Goal: Transaction & Acquisition: Purchase product/service

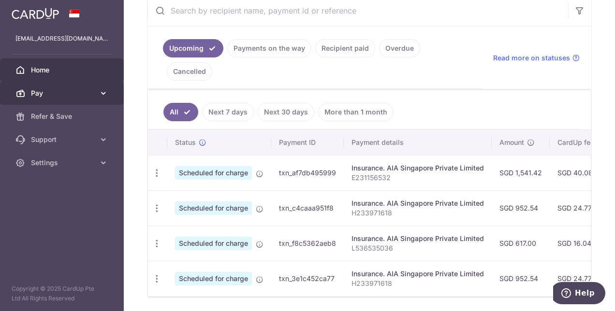
click at [45, 87] on link "Pay" at bounding box center [62, 93] width 124 height 23
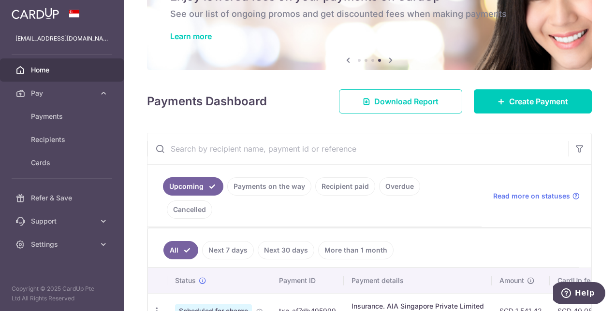
scroll to position [33, 0]
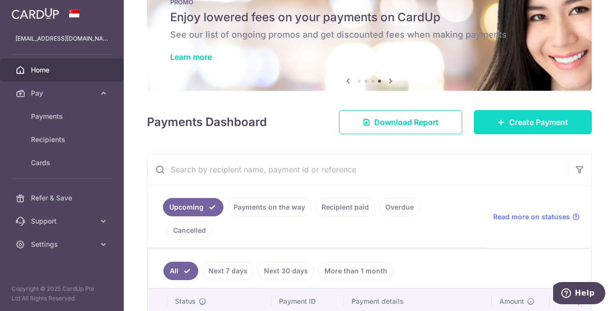
click at [517, 133] on link "Create Payment" at bounding box center [533, 122] width 118 height 24
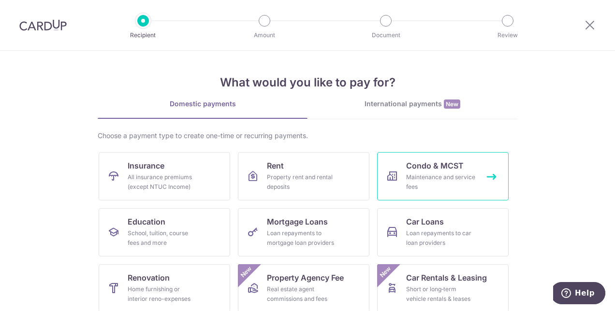
click at [472, 173] on div "Maintenance and service fees" at bounding box center [441, 182] width 70 height 19
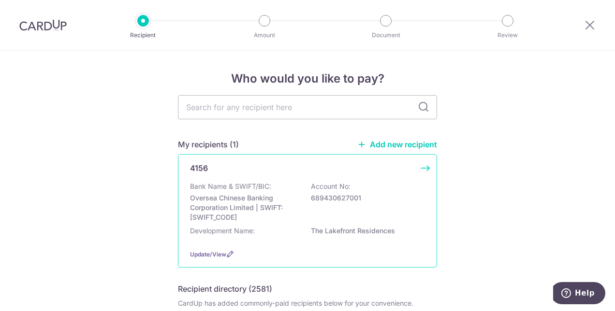
click at [412, 202] on p "689430627001" at bounding box center [365, 198] width 108 height 10
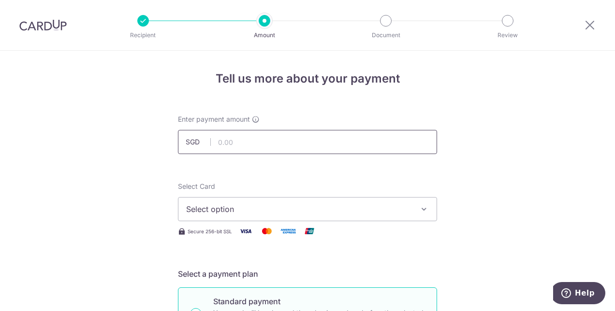
click at [333, 144] on input "text" at bounding box center [307, 142] width 259 height 24
type input "922.14"
click at [239, 209] on span "Select option" at bounding box center [298, 210] width 225 height 12
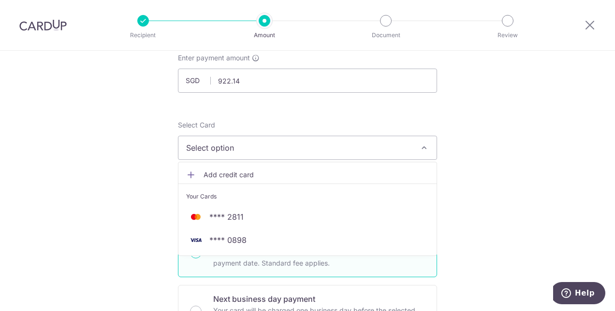
scroll to position [63, 0]
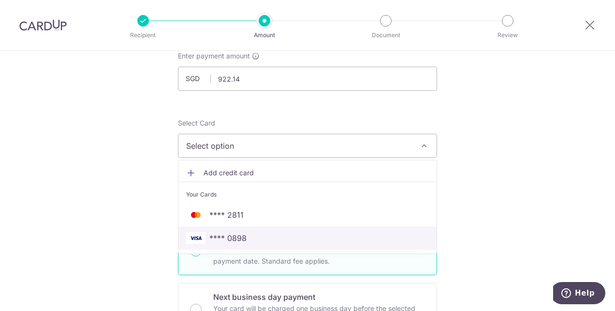
click at [231, 235] on span "**** 0898" at bounding box center [227, 239] width 37 height 12
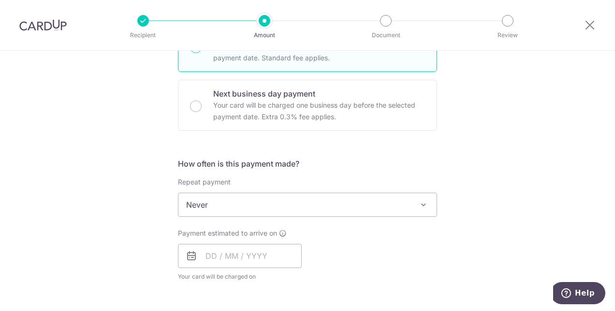
scroll to position [267, 0]
click at [263, 199] on span "Never" at bounding box center [307, 204] width 258 height 23
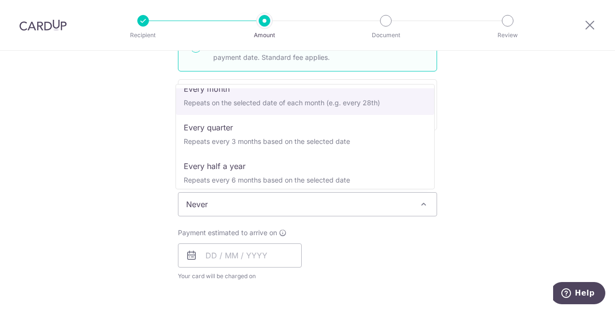
scroll to position [91, 0]
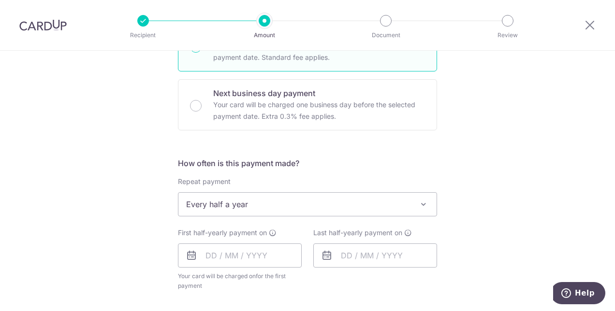
click at [252, 203] on span "Every half a year" at bounding box center [307, 204] width 258 height 23
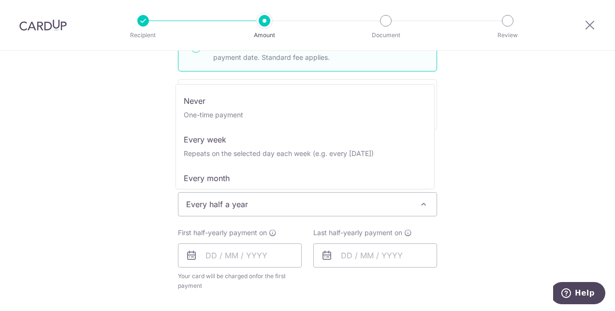
scroll to position [97, 0]
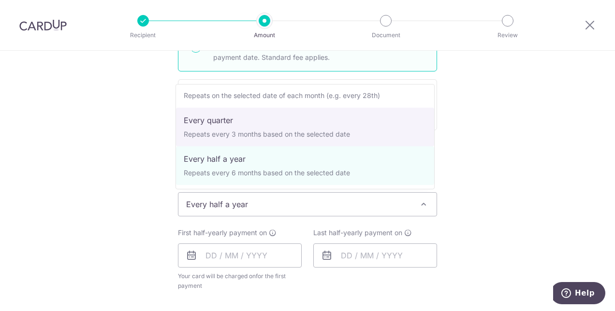
select select "4"
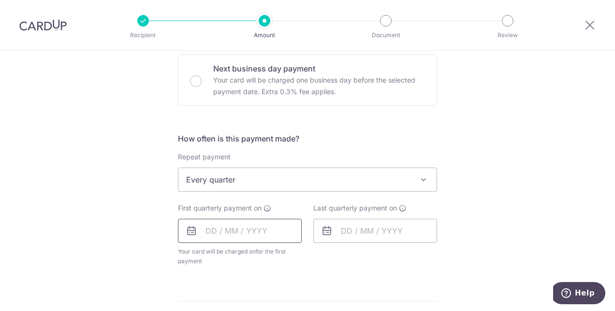
scroll to position [292, 0]
click at [208, 230] on input "text" at bounding box center [240, 230] width 124 height 24
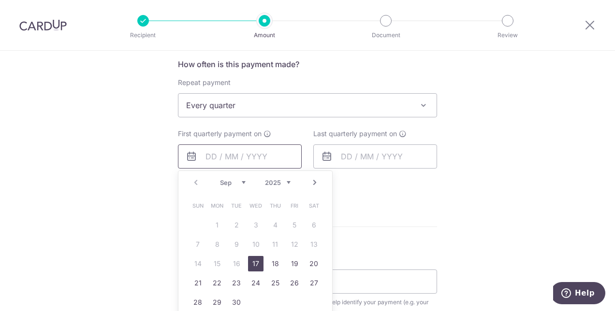
scroll to position [371, 0]
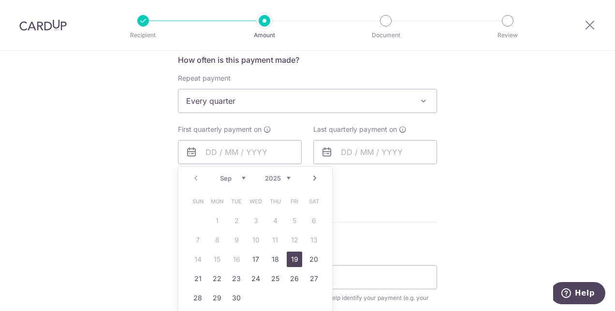
click at [295, 254] on link "19" at bounding box center [294, 259] width 15 height 15
type input "19/09/2025"
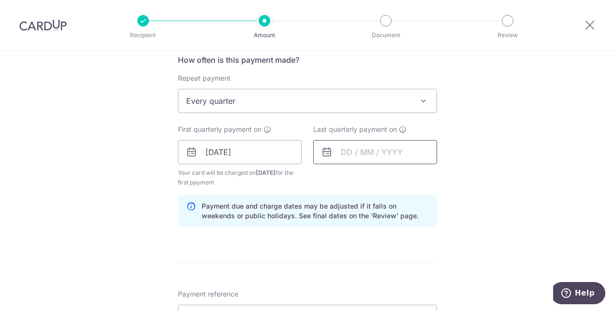
click at [404, 155] on input "text" at bounding box center [375, 152] width 124 height 24
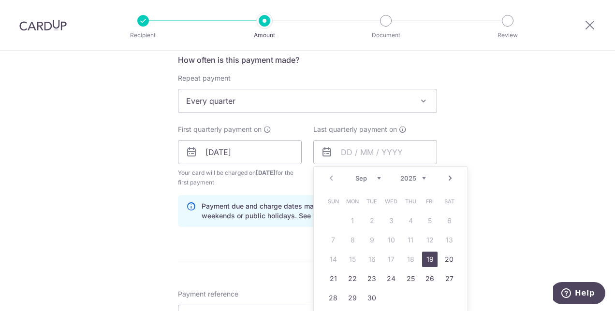
click at [419, 179] on select "2025 2026 2027 2028 2029 2030 2031 2032 2033 2034 2035" at bounding box center [413, 179] width 26 height 8
click at [391, 295] on link "30" at bounding box center [390, 298] width 15 height 15
type input "30/09/2026"
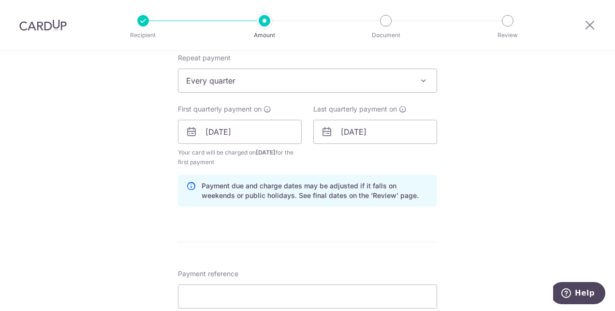
scroll to position [392, 0]
click at [252, 138] on input "19/09/2025" at bounding box center [240, 131] width 124 height 24
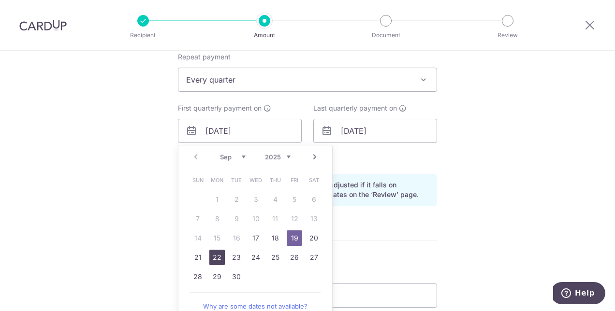
click at [216, 254] on link "22" at bounding box center [216, 257] width 15 height 15
type input "[DATE]"
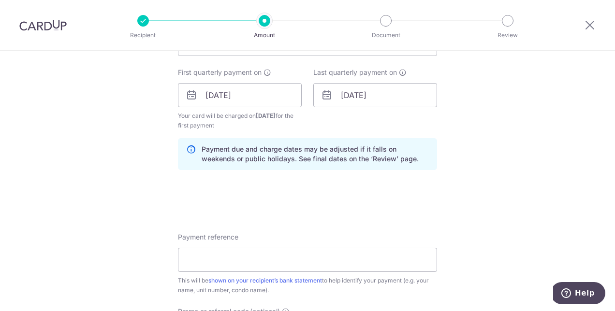
scroll to position [431, 0]
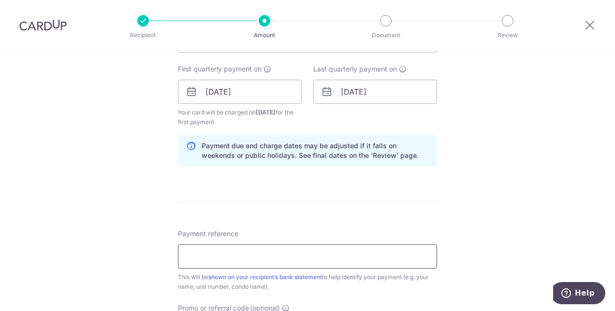
click at [269, 258] on input "Payment reference" at bounding box center [307, 257] width 259 height 24
type input "#48-11-24"
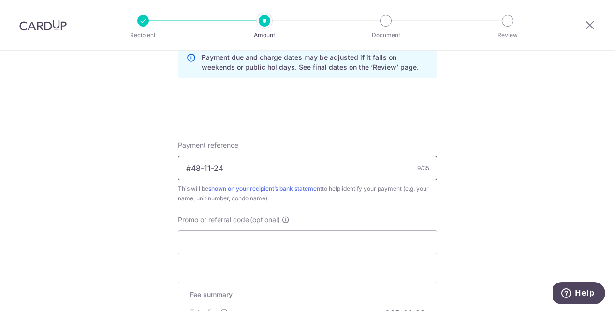
scroll to position [521, 0]
click at [253, 238] on input "Promo or referral code (optional)" at bounding box center [307, 242] width 259 height 24
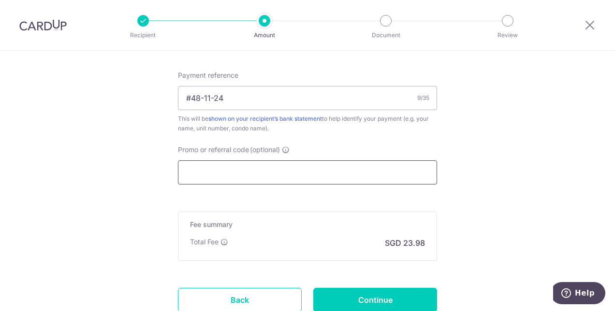
scroll to position [590, 0]
click at [249, 171] on input "Promo or referral code (optional)" at bounding box center [307, 172] width 259 height 24
paste input "3HOME25R"
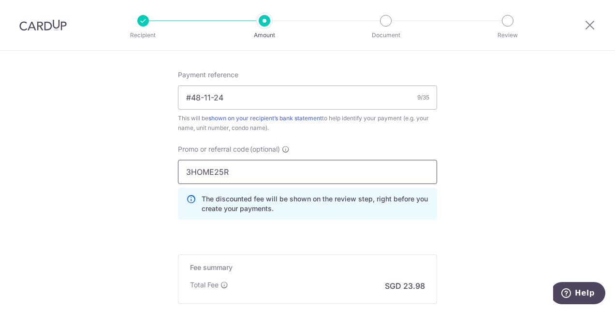
scroll to position [643, 0]
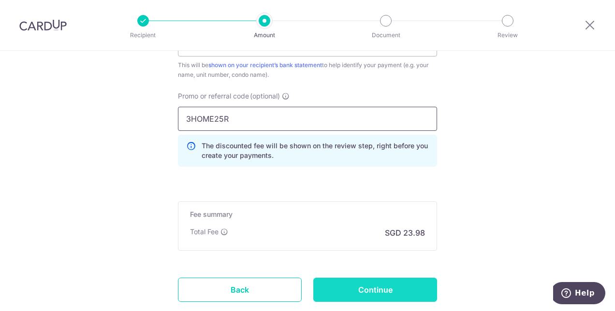
type input "3HOME25R"
click at [346, 285] on input "Continue" at bounding box center [375, 290] width 124 height 24
type input "Create Schedule"
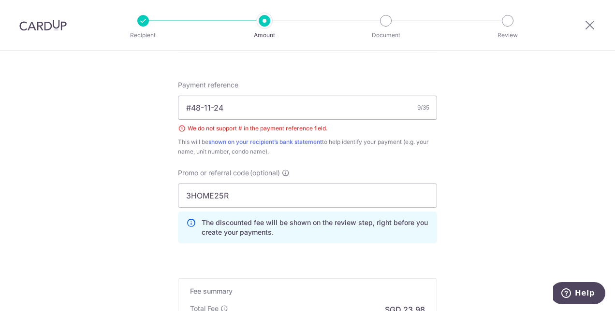
scroll to position [529, 0]
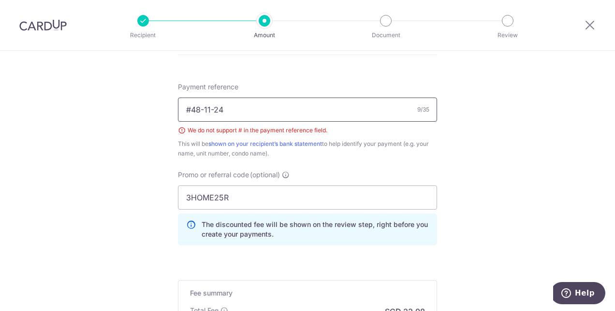
drag, startPoint x: 257, startPoint y: 115, endPoint x: 151, endPoint y: 139, distance: 108.6
click at [218, 106] on input "Payment reference" at bounding box center [307, 110] width 259 height 24
type input "48-11-24"
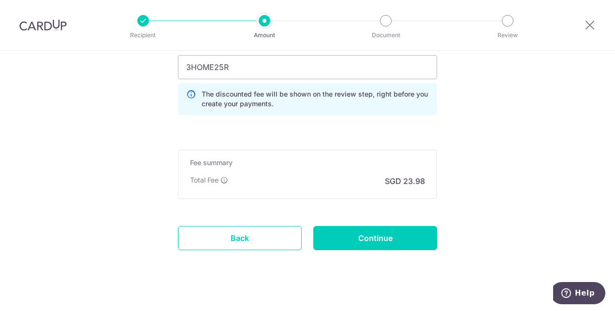
scroll to position [660, 0]
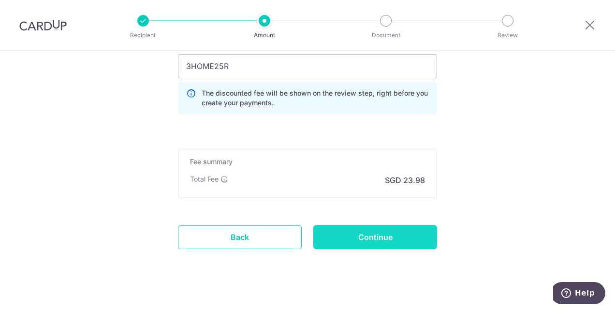
click at [361, 237] on input "Continue" at bounding box center [375, 237] width 124 height 24
type input "Create Schedule"
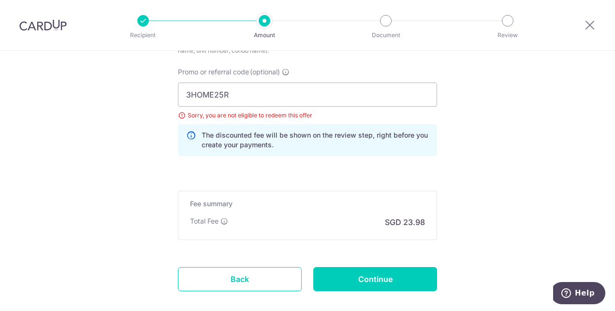
scroll to position [611, 0]
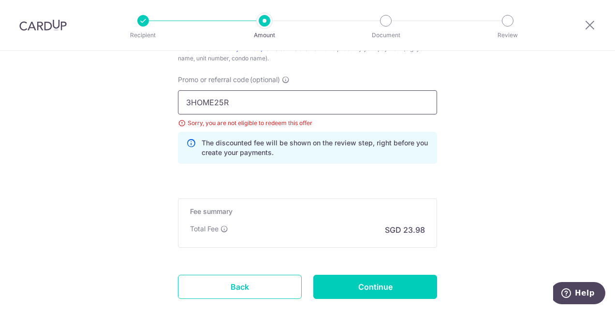
drag, startPoint x: 289, startPoint y: 109, endPoint x: 31, endPoint y: 149, distance: 260.7
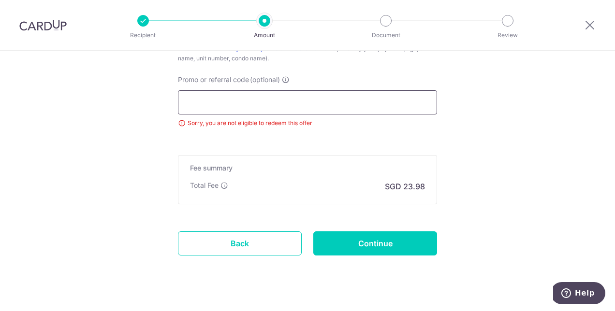
paste input "REC185"
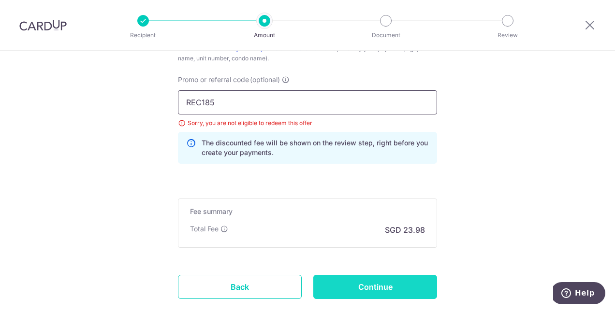
type input "REC185"
click at [368, 284] on input "Continue" at bounding box center [375, 287] width 124 height 24
type input "Update Schedule"
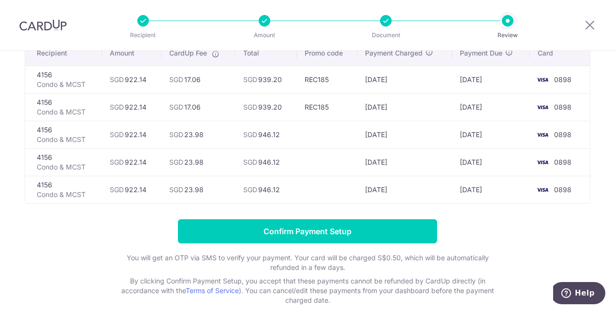
scroll to position [87, 0]
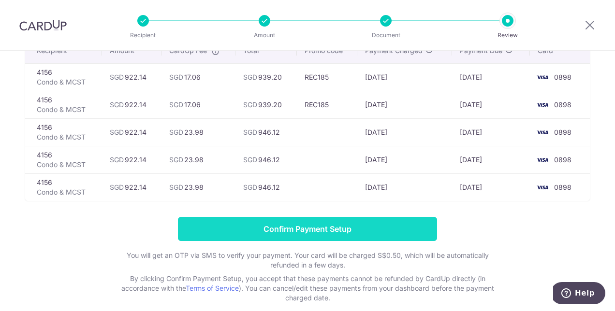
click at [360, 224] on input "Confirm Payment Setup" at bounding box center [307, 229] width 259 height 24
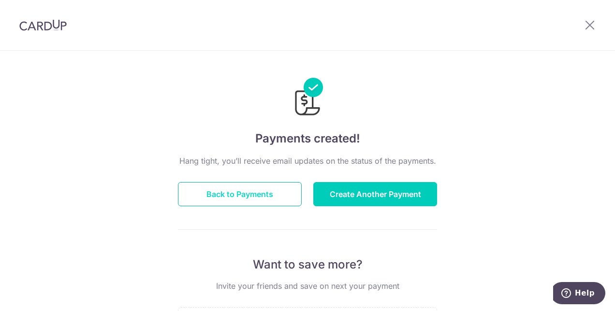
click at [219, 189] on button "Back to Payments" at bounding box center [240, 194] width 124 height 24
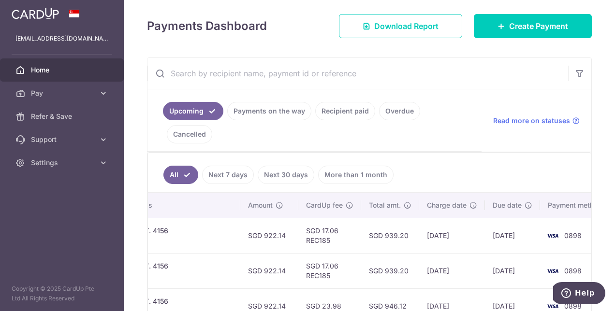
scroll to position [0, 276]
